Goal: Navigation & Orientation: Find specific page/section

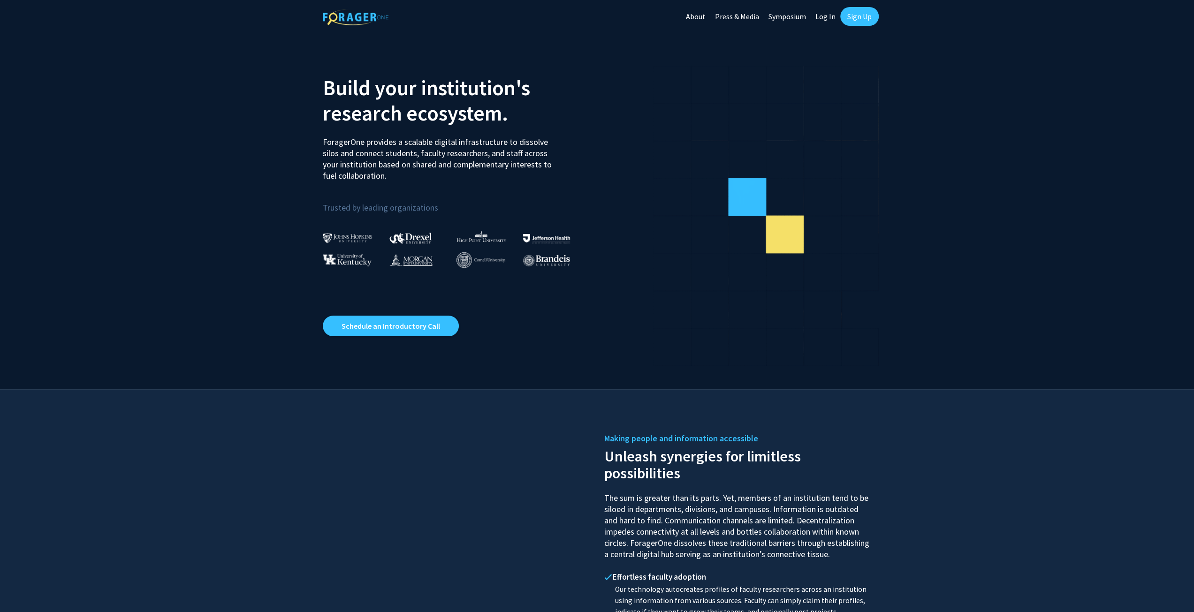
click at [826, 15] on link "Log In" at bounding box center [825, 16] width 30 height 33
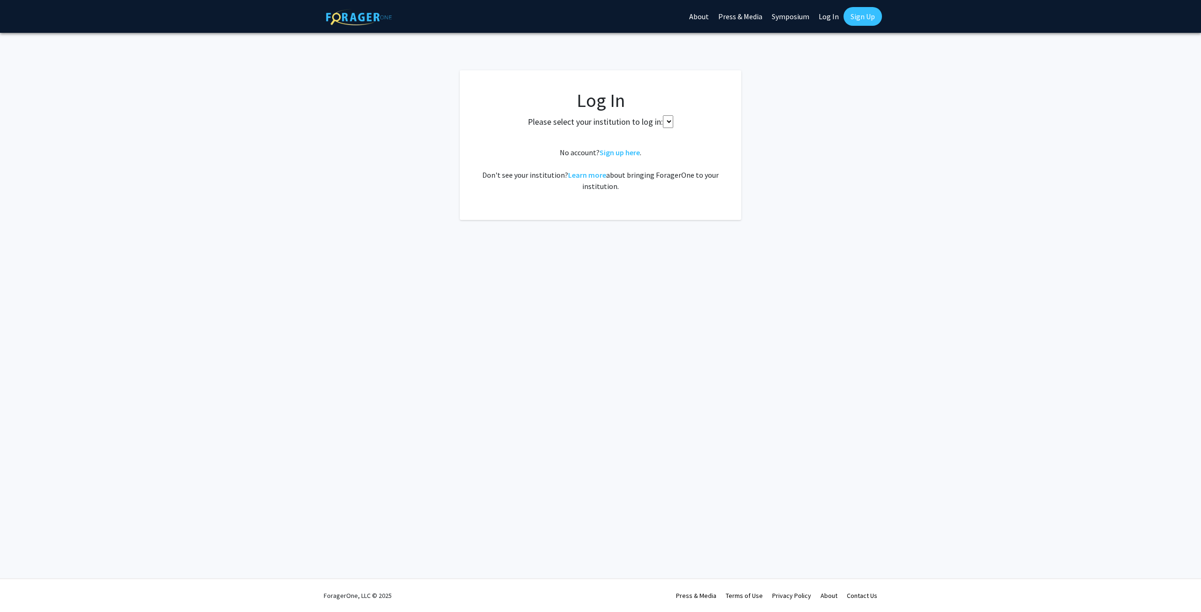
select select
click at [632, 138] on span "Select your institution" at bounding box center [602, 138] width 183 height 19
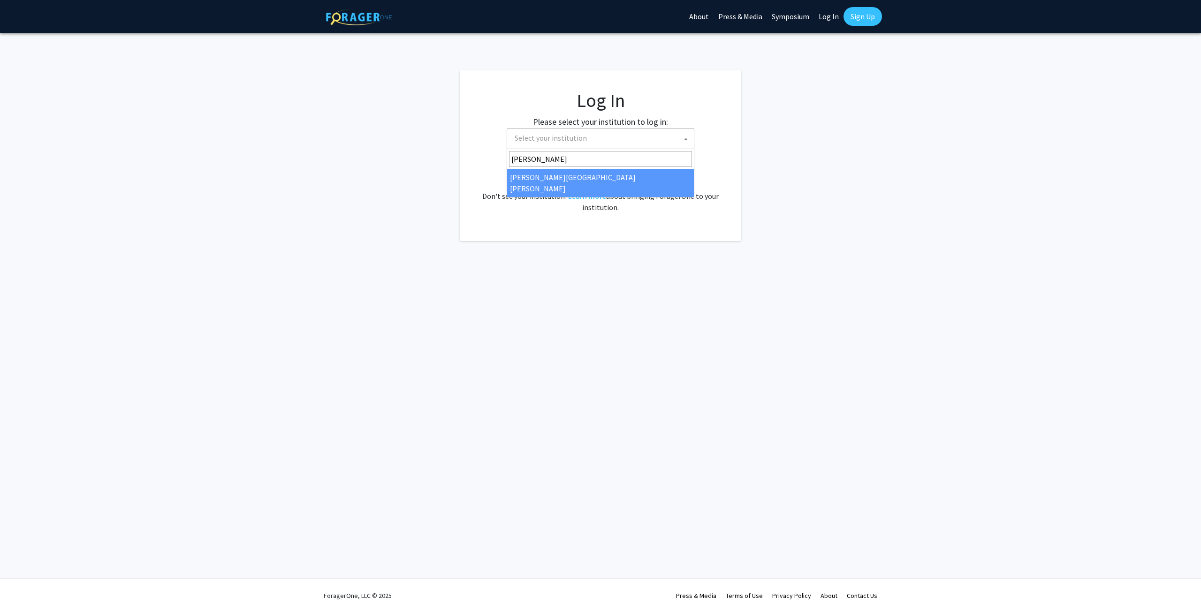
type input "[PERSON_NAME]"
select select "1"
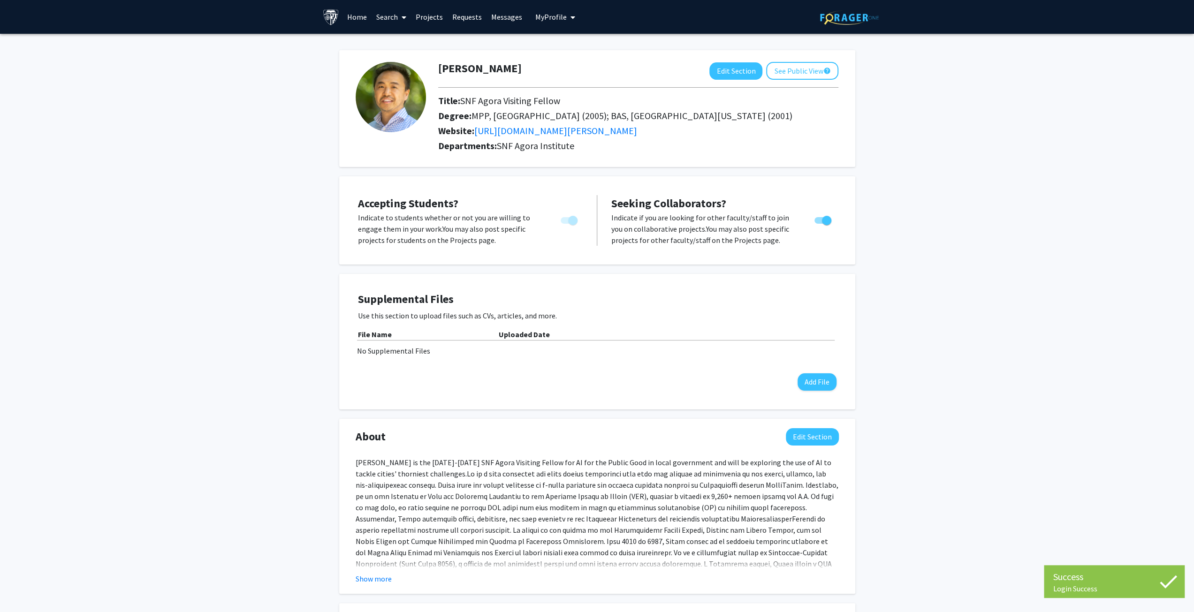
click at [498, 17] on link "Messages" at bounding box center [506, 16] width 40 height 33
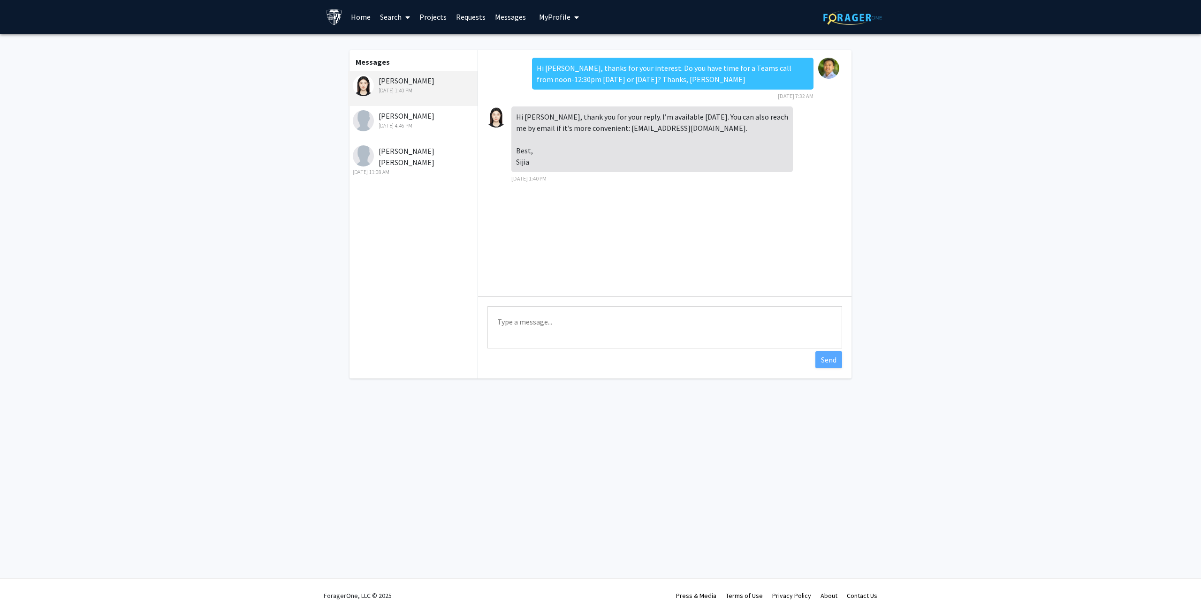
click at [355, 20] on link "Home" at bounding box center [360, 16] width 29 height 33
